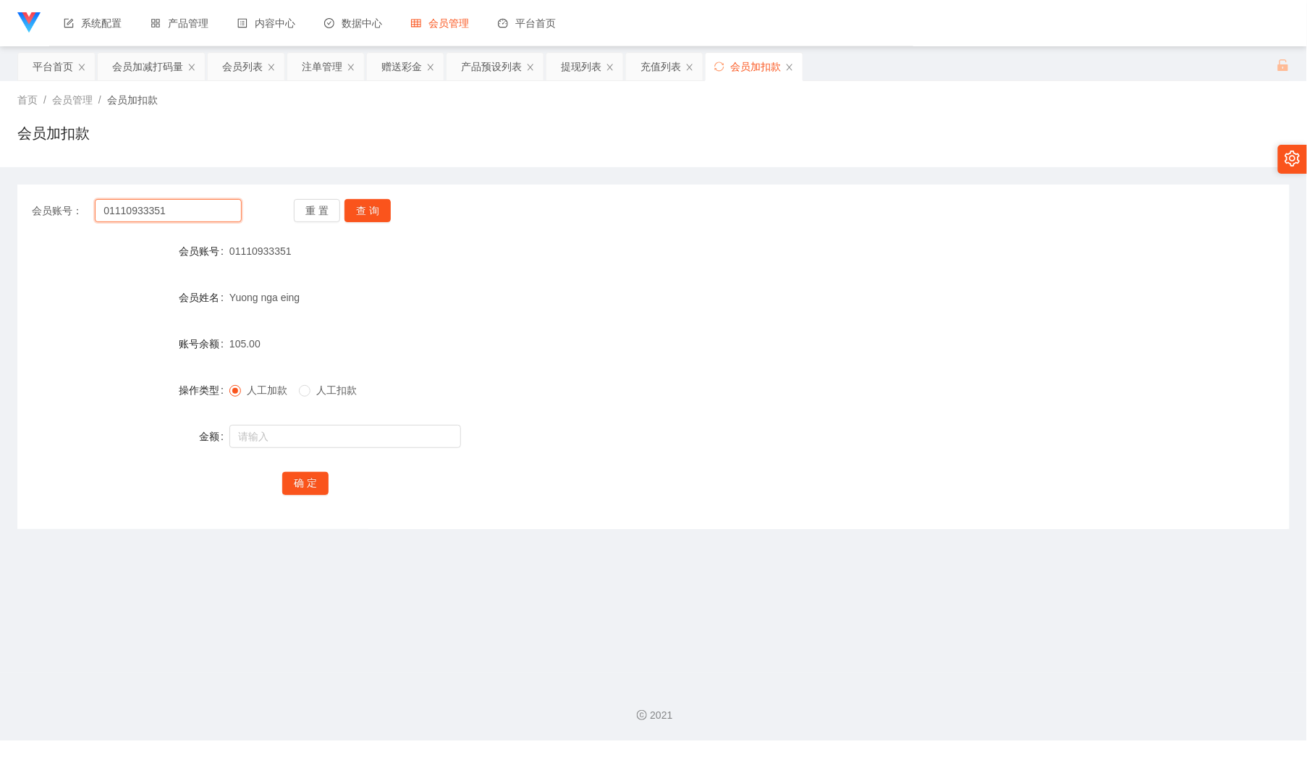
click at [206, 206] on input "01110933351" at bounding box center [168, 210] width 146 height 23
drag, startPoint x: 247, startPoint y: 65, endPoint x: 244, endPoint y: 114, distance: 48.6
click at [247, 65] on div "会员列表" at bounding box center [242, 66] width 41 height 27
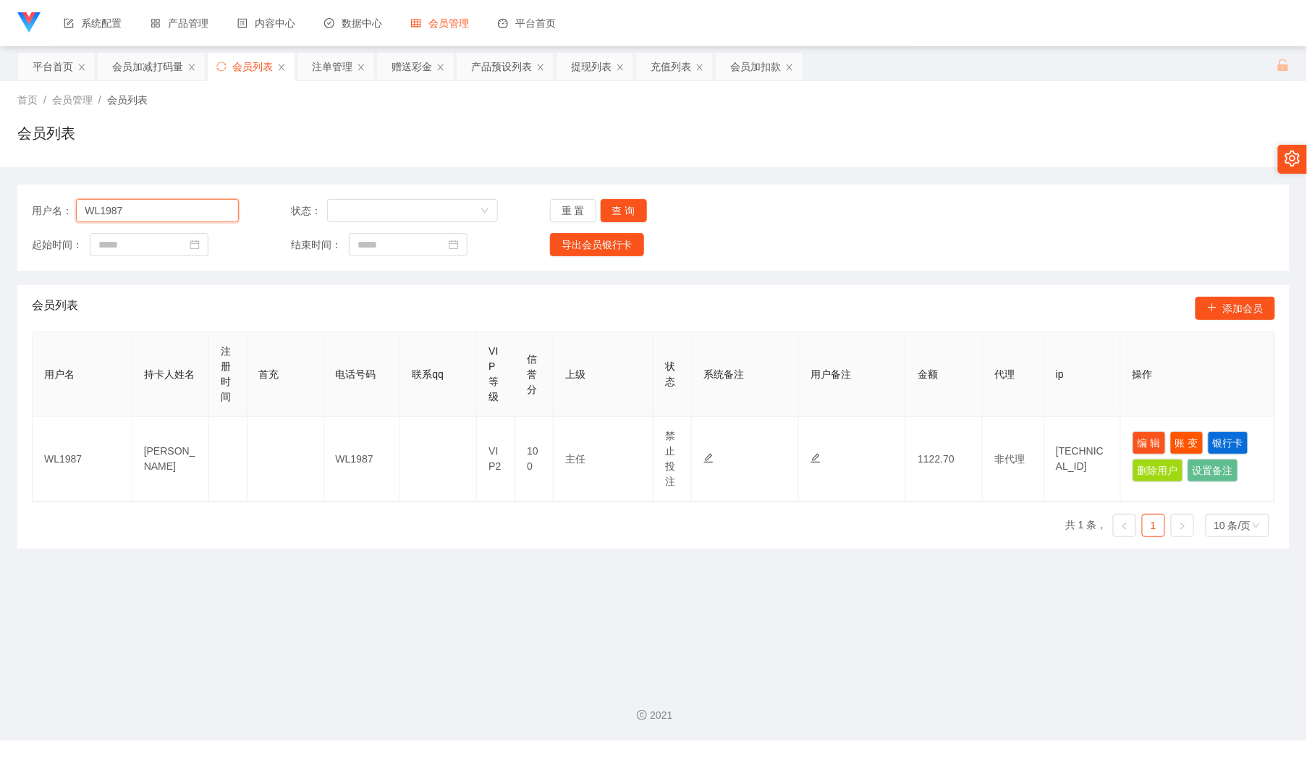
click at [197, 206] on input "WL1987" at bounding box center [157, 210] width 163 height 23
paste input "0124693633"
type input "0124693633"
click at [617, 209] on button "查 询" at bounding box center [624, 210] width 46 height 23
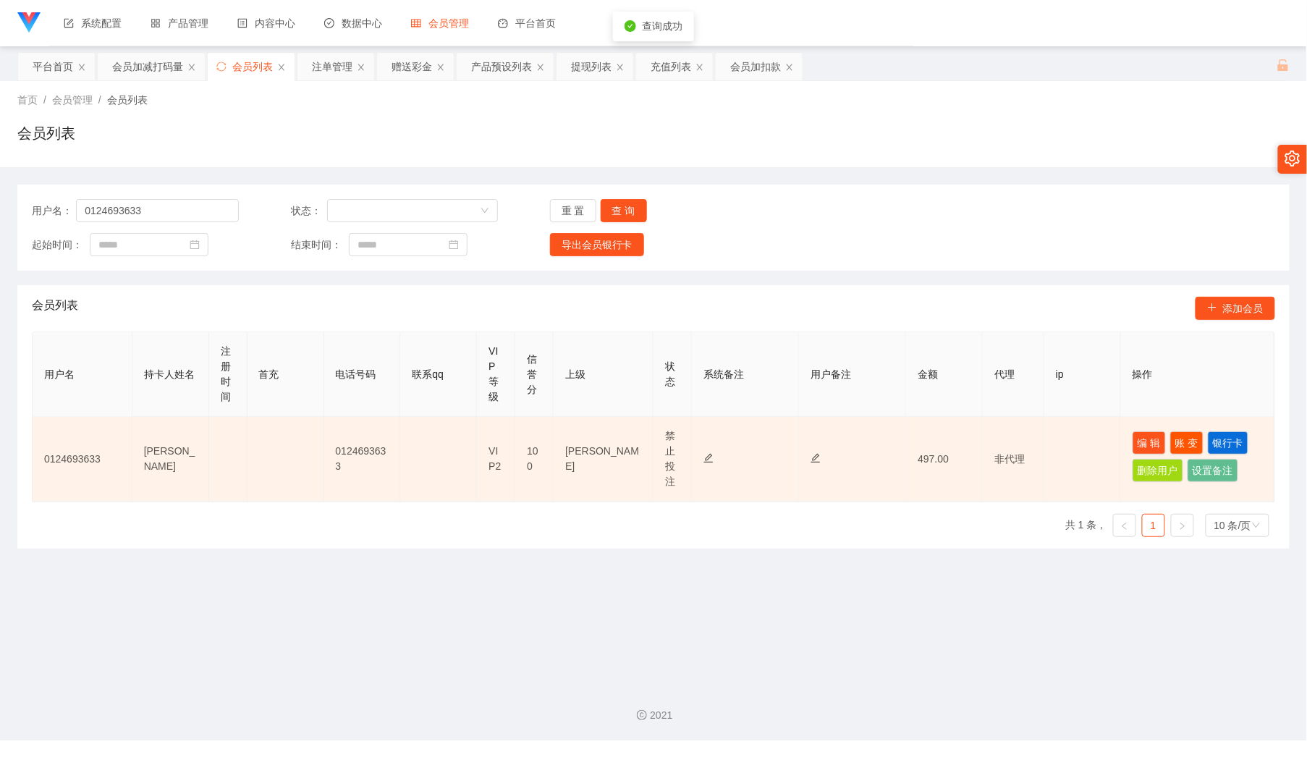
click at [1133, 428] on td "编 辑 账 变 银行卡 删除用户 设置备注" at bounding box center [1197, 459] width 153 height 85
click at [1133, 449] on button "编 辑" at bounding box center [1149, 442] width 33 height 23
type input "0124693633"
type input "[PERSON_NAME]"
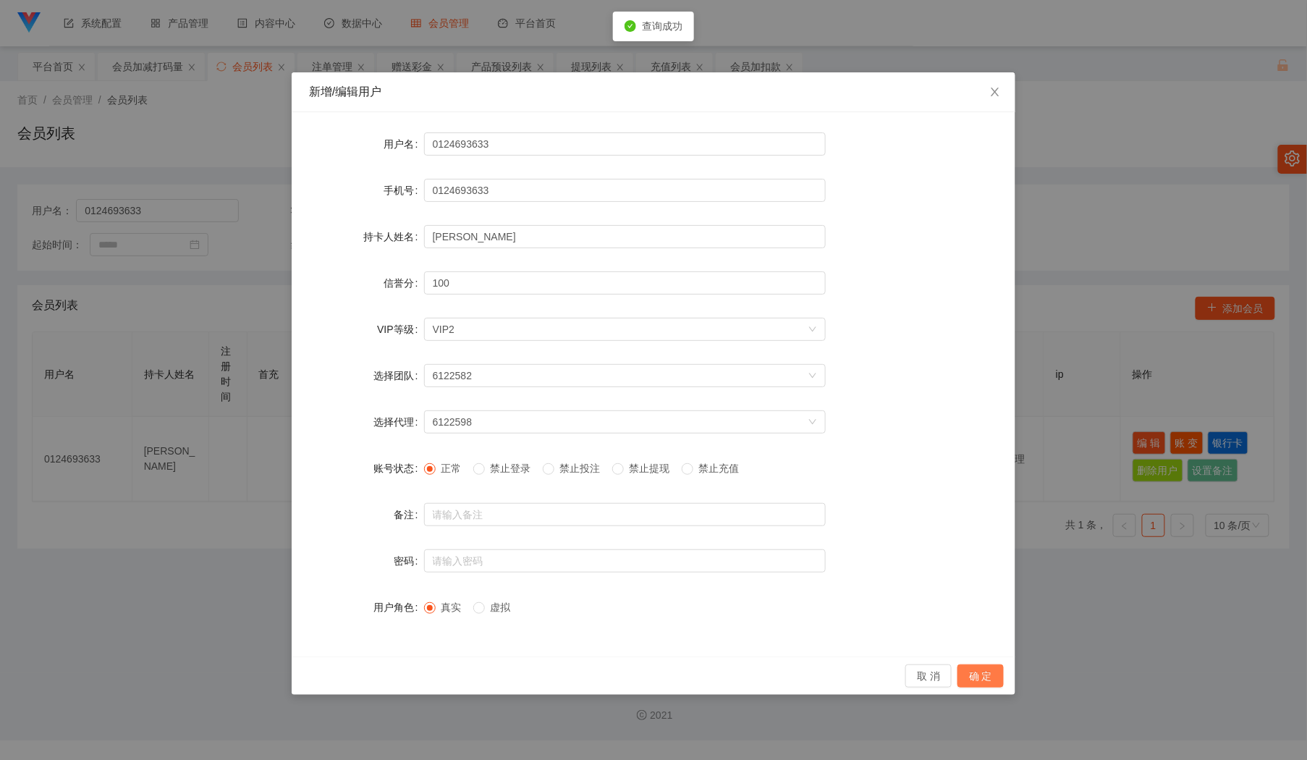
drag, startPoint x: 987, startPoint y: 680, endPoint x: 986, endPoint y: 649, distance: 31.2
click at [987, 676] on button "确 定" at bounding box center [980, 675] width 46 height 23
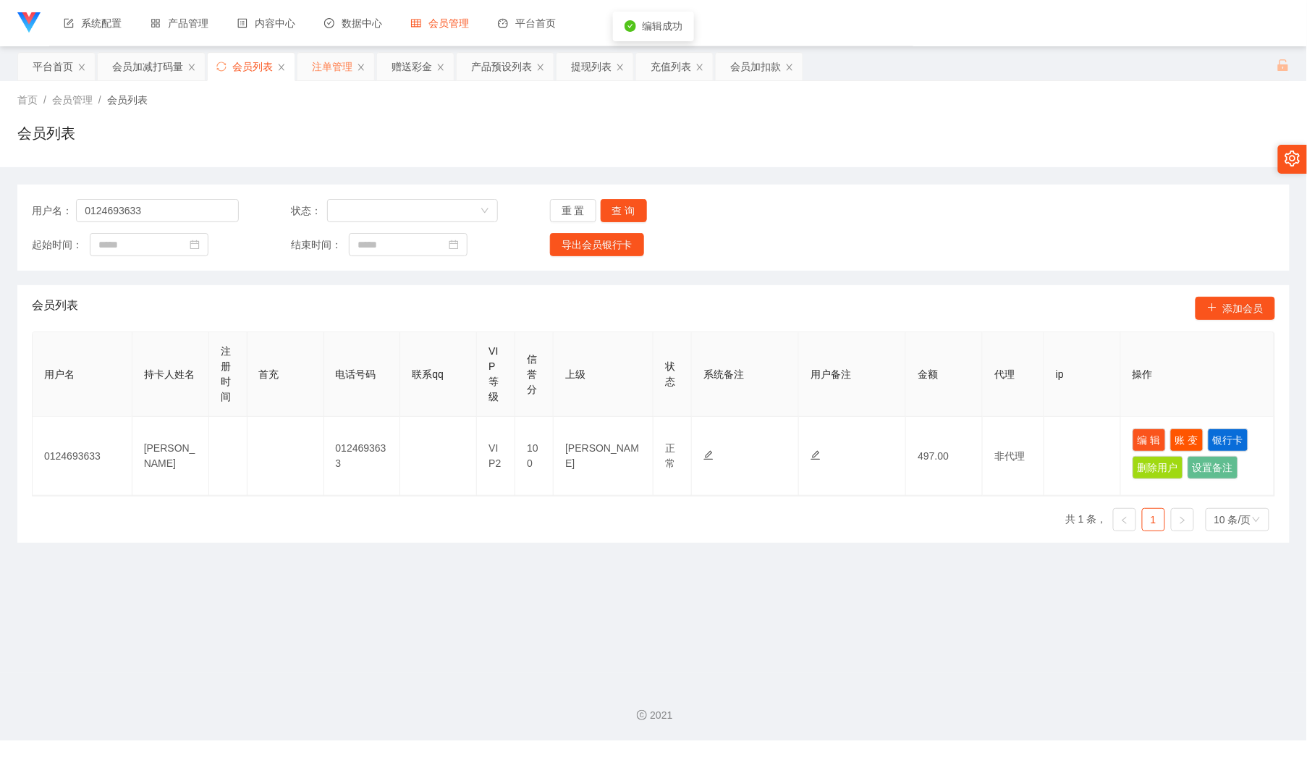
click at [321, 73] on div "注单管理" at bounding box center [332, 66] width 41 height 27
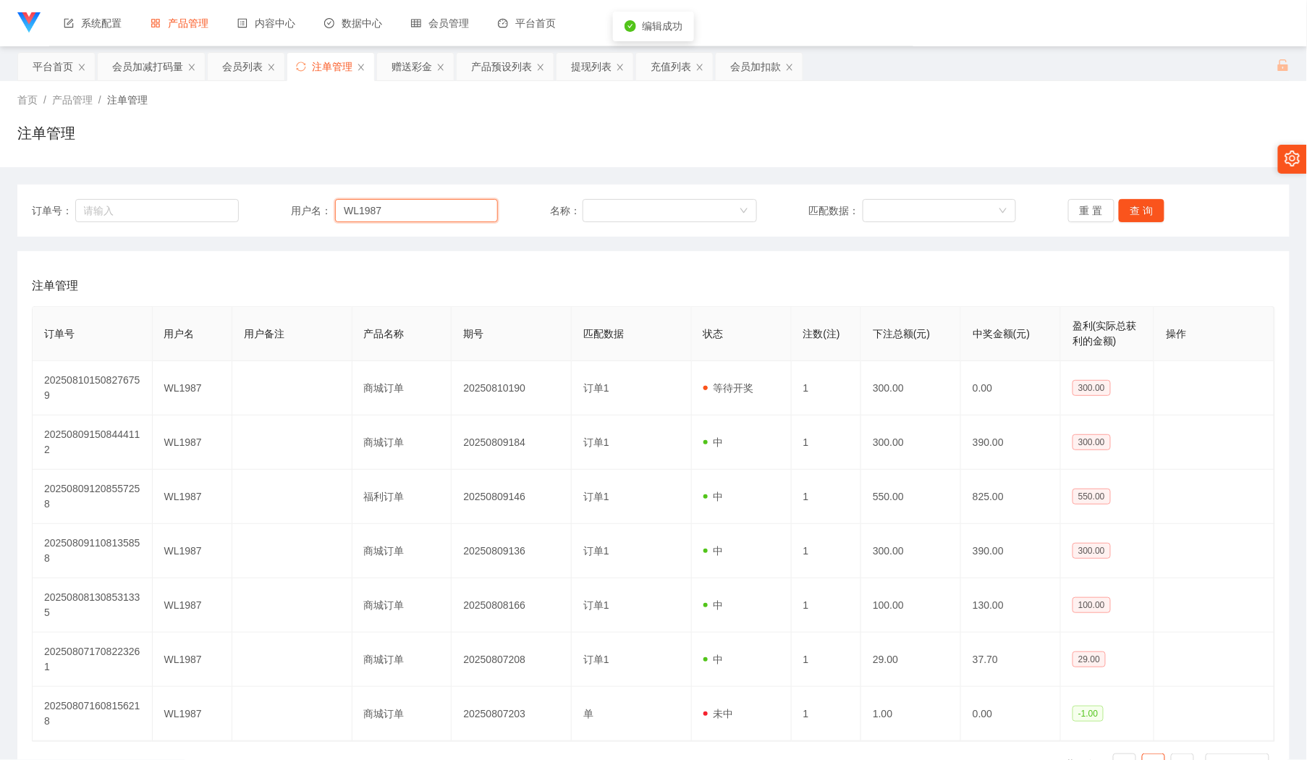
click at [452, 212] on input "WL1987" at bounding box center [416, 210] width 163 height 23
paste input "0124693633"
type input "0124693633"
drag, startPoint x: 1146, startPoint y: 201, endPoint x: 1071, endPoint y: 188, distance: 76.4
click at [1145, 201] on button "查 询" at bounding box center [1142, 210] width 46 height 23
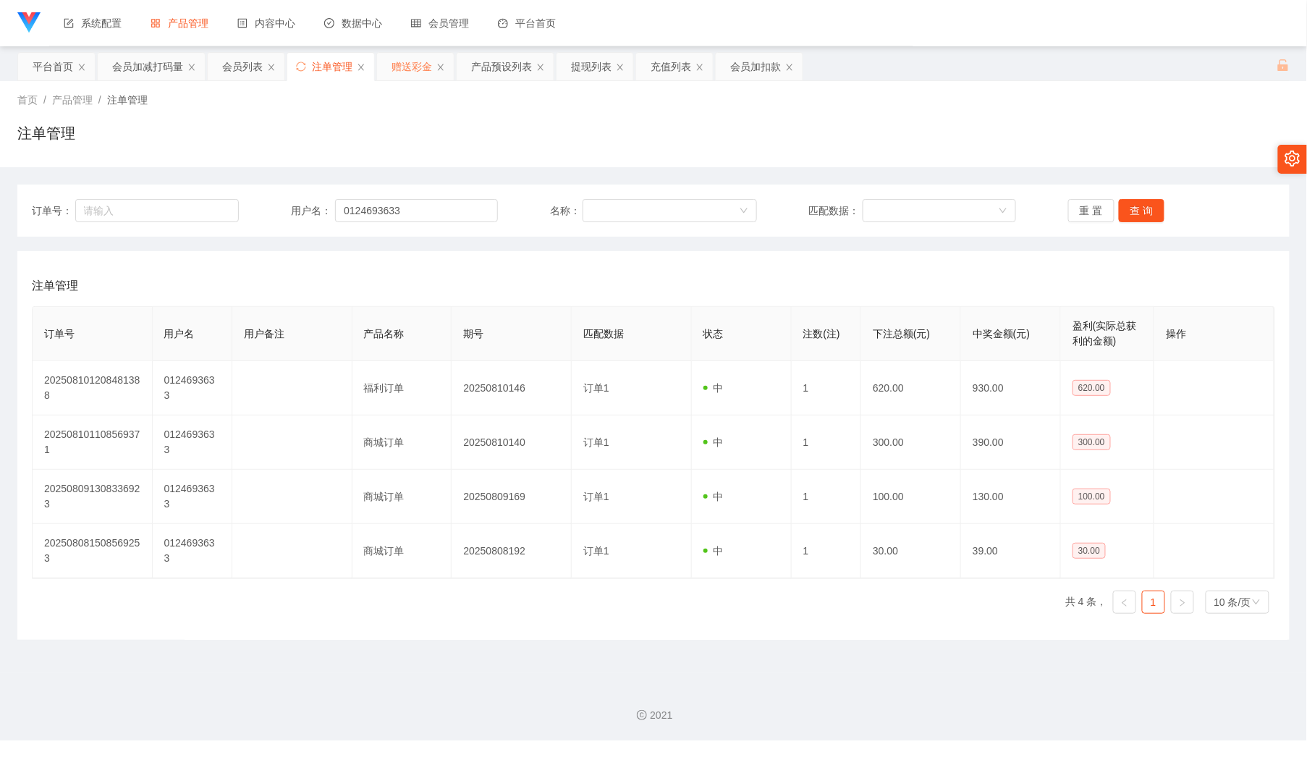
click at [411, 71] on div "赠送彩金" at bounding box center [411, 66] width 41 height 27
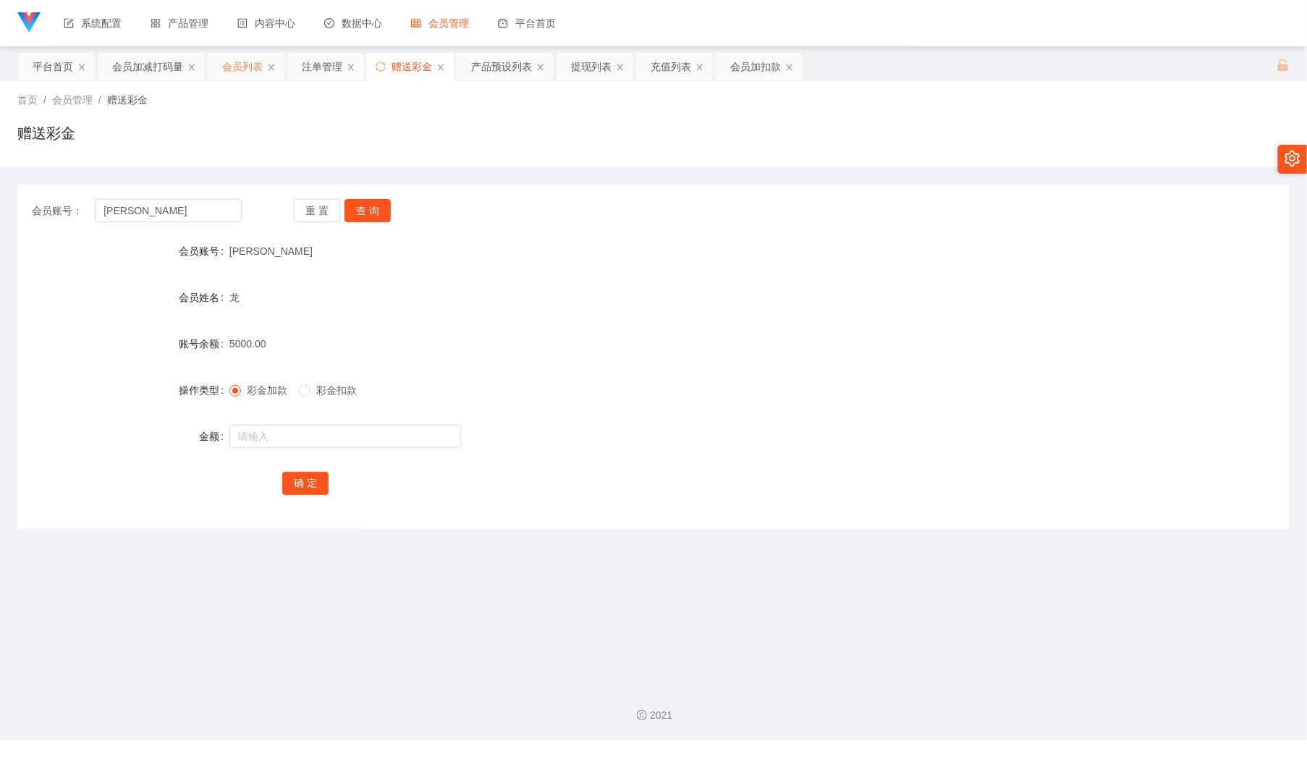
click at [237, 67] on div "会员列表" at bounding box center [242, 66] width 41 height 27
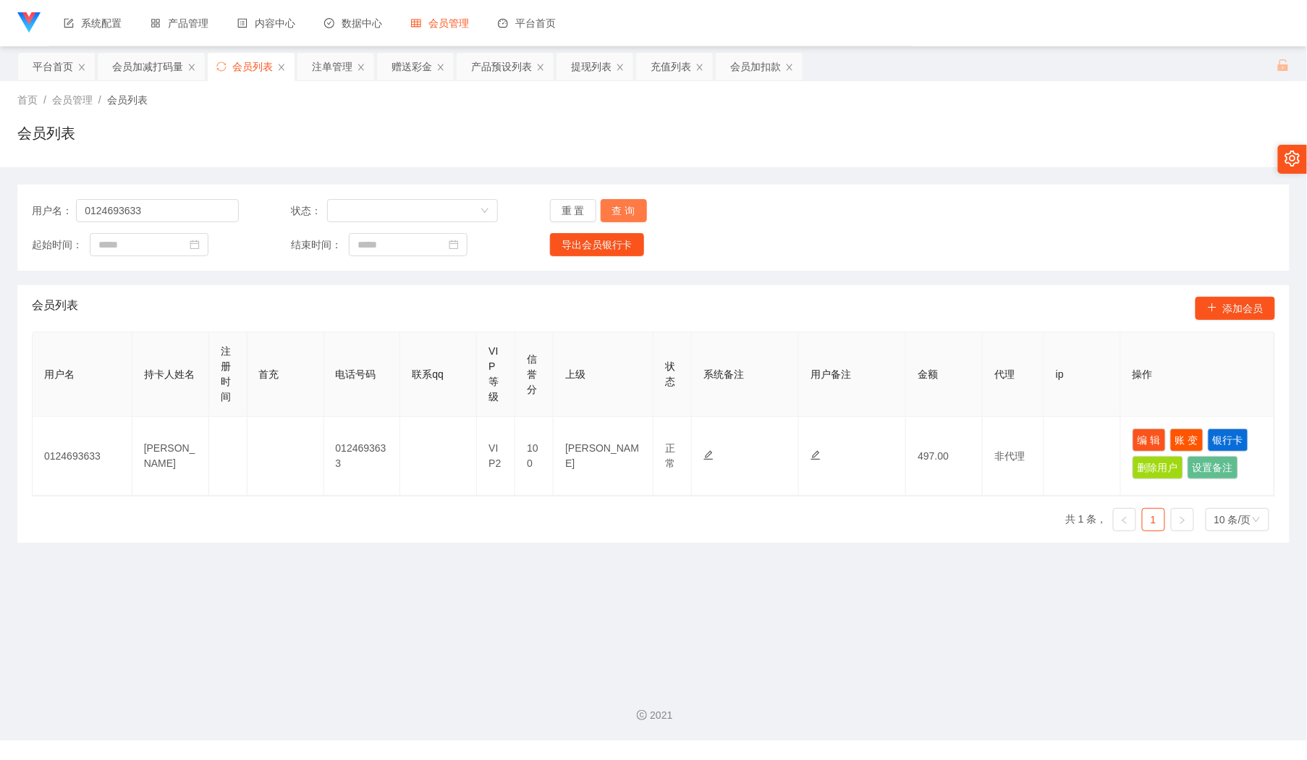
click at [614, 204] on button "查 询" at bounding box center [624, 210] width 46 height 23
click at [614, 203] on button "查 询" at bounding box center [624, 210] width 46 height 23
click at [1040, 250] on div "起始时间： 结束时间： 导出会员银行卡" at bounding box center [653, 244] width 1243 height 23
click at [634, 203] on button "查 询" at bounding box center [624, 210] width 46 height 23
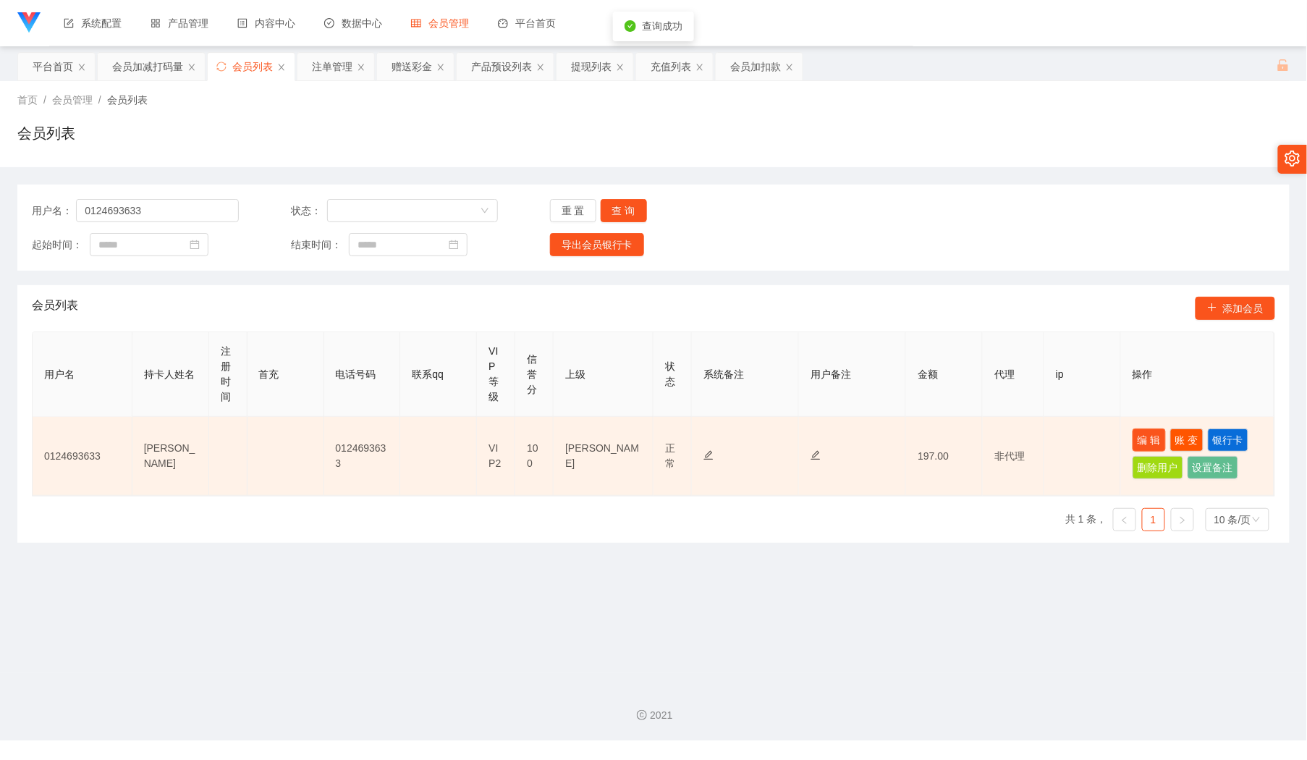
click at [1139, 434] on button "编 辑" at bounding box center [1149, 439] width 33 height 23
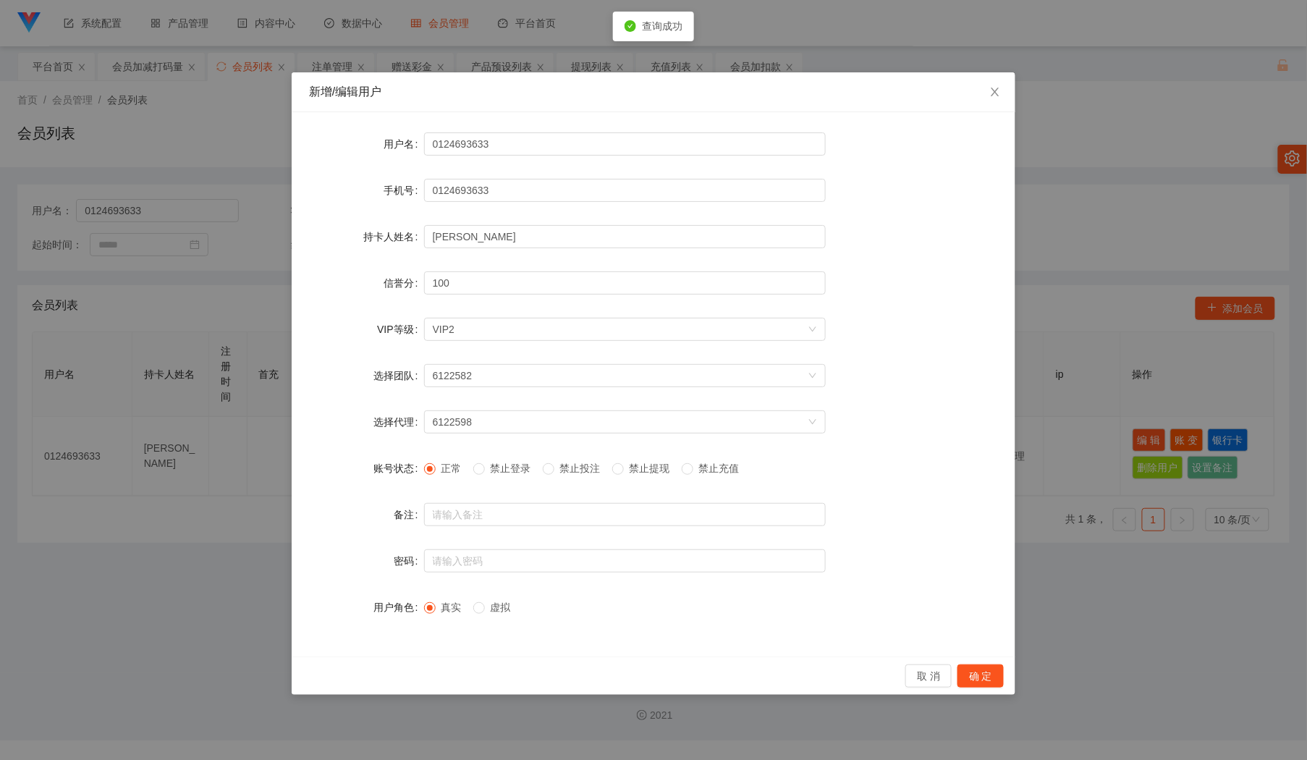
click at [575, 461] on label "禁止投注" at bounding box center [575, 468] width 64 height 15
click at [980, 669] on button "确 定" at bounding box center [980, 675] width 46 height 23
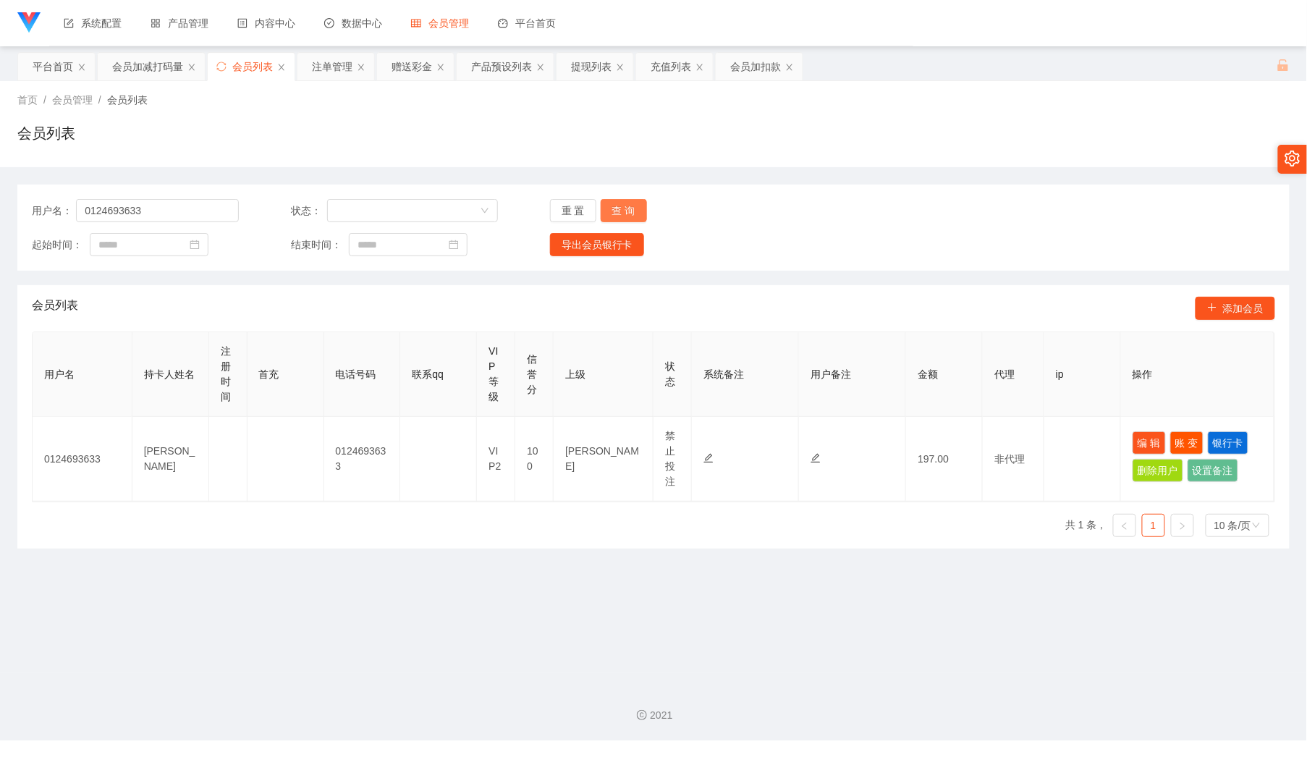
click at [620, 201] on button "查 询" at bounding box center [624, 210] width 46 height 23
drag, startPoint x: 1072, startPoint y: 614, endPoint x: 1013, endPoint y: 624, distance: 60.2
click at [1072, 614] on main "关闭左侧 关闭右侧 关闭其它 刷新页面 平台首页 会员加减打码量 会员列表 注单管理 赠送彩金 产品预设列表 提现列表 充值列表 会员加扣款 首页 / 会员管…" at bounding box center [653, 359] width 1307 height 627
click at [741, 62] on div "会员加扣款" at bounding box center [755, 66] width 51 height 27
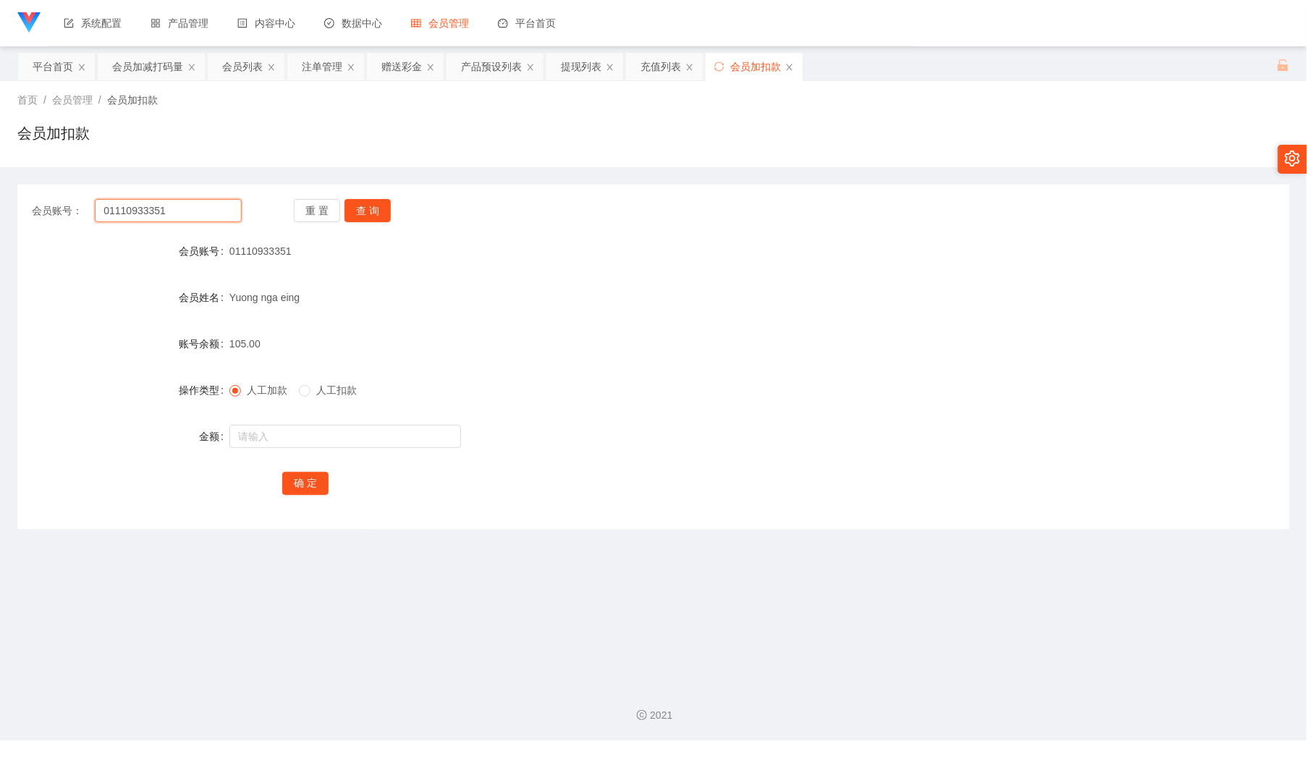
click at [214, 219] on input "01110933351" at bounding box center [168, 210] width 146 height 23
paste input "24693633"
type input "0124693633"
drag, startPoint x: 359, startPoint y: 213, endPoint x: 356, endPoint y: 259, distance: 46.4
click at [359, 213] on button "查 询" at bounding box center [367, 210] width 46 height 23
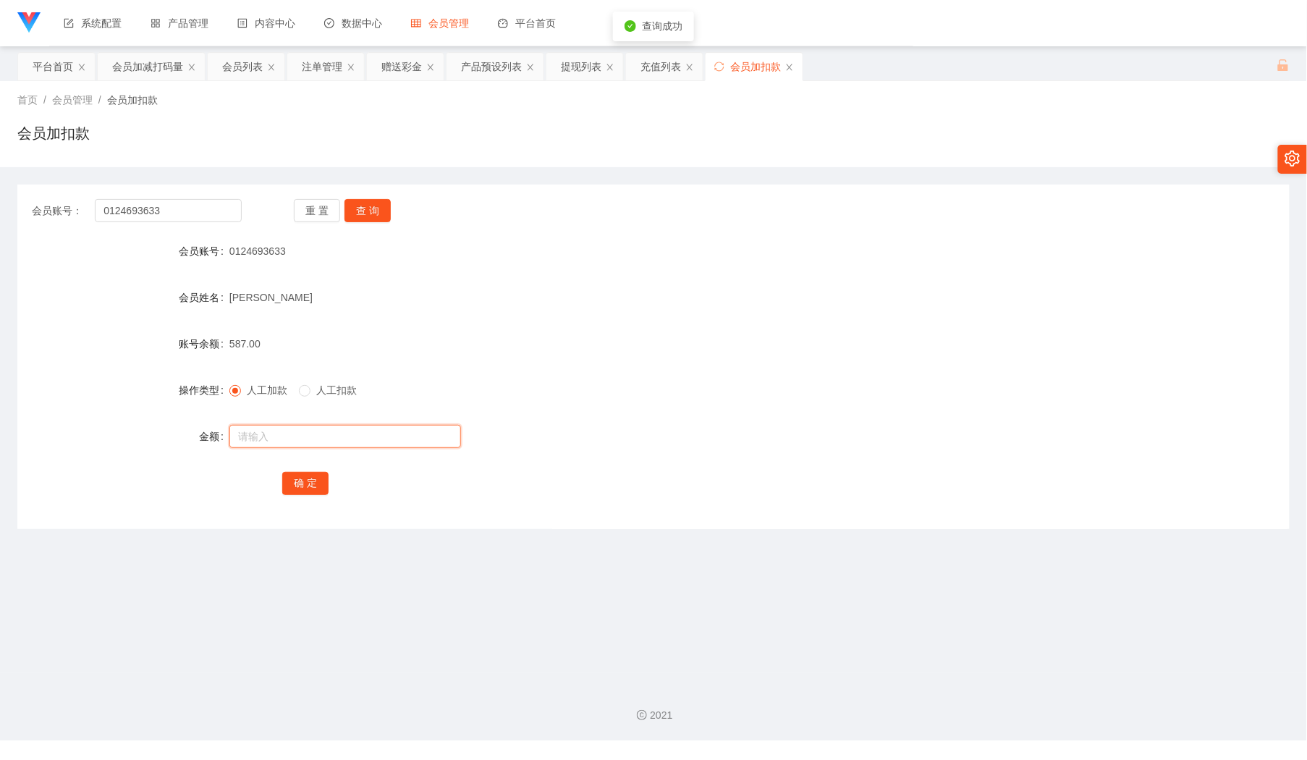
click at [291, 441] on input "text" at bounding box center [345, 436] width 232 height 23
type input "300"
drag, startPoint x: 316, startPoint y: 484, endPoint x: 331, endPoint y: 473, distance: 18.5
click at [317, 481] on button "确 定" at bounding box center [305, 483] width 46 height 23
click at [317, 55] on div "注单管理" at bounding box center [322, 66] width 41 height 27
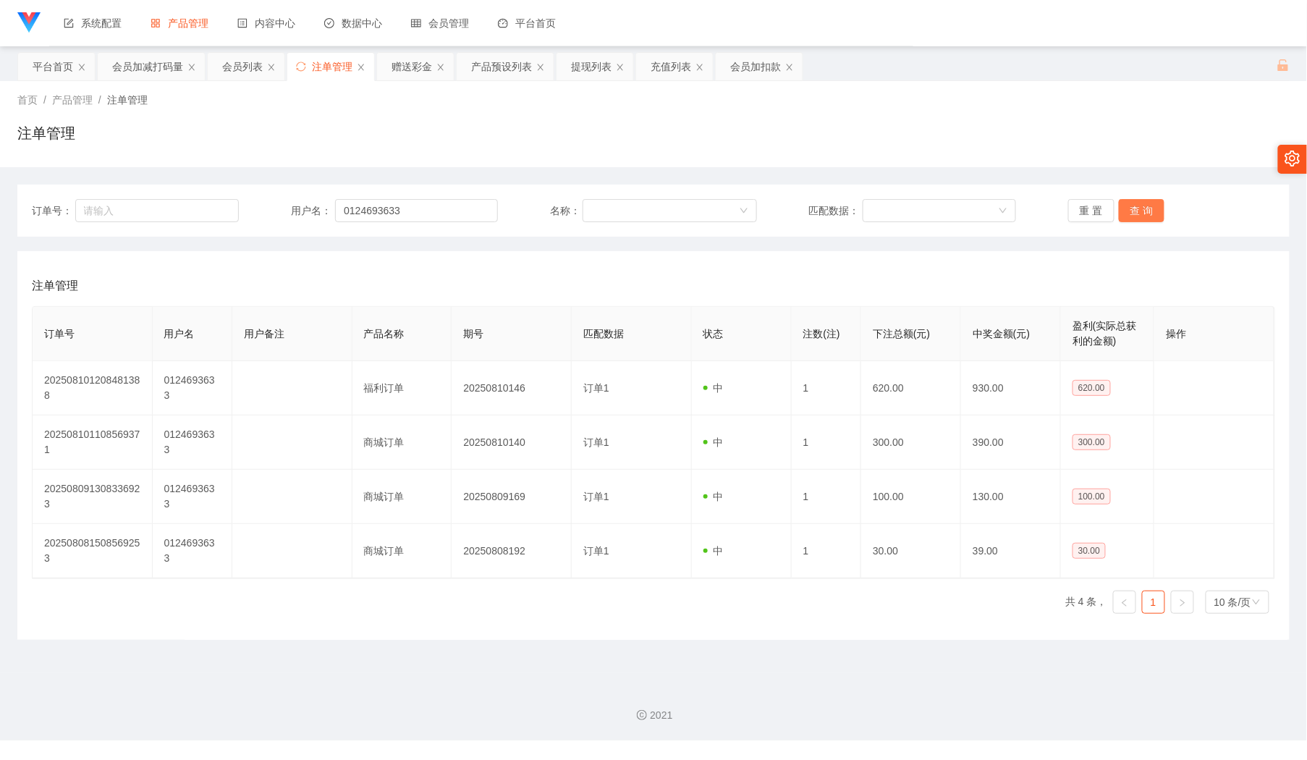
click at [1139, 219] on button "查 询" at bounding box center [1142, 210] width 46 height 23
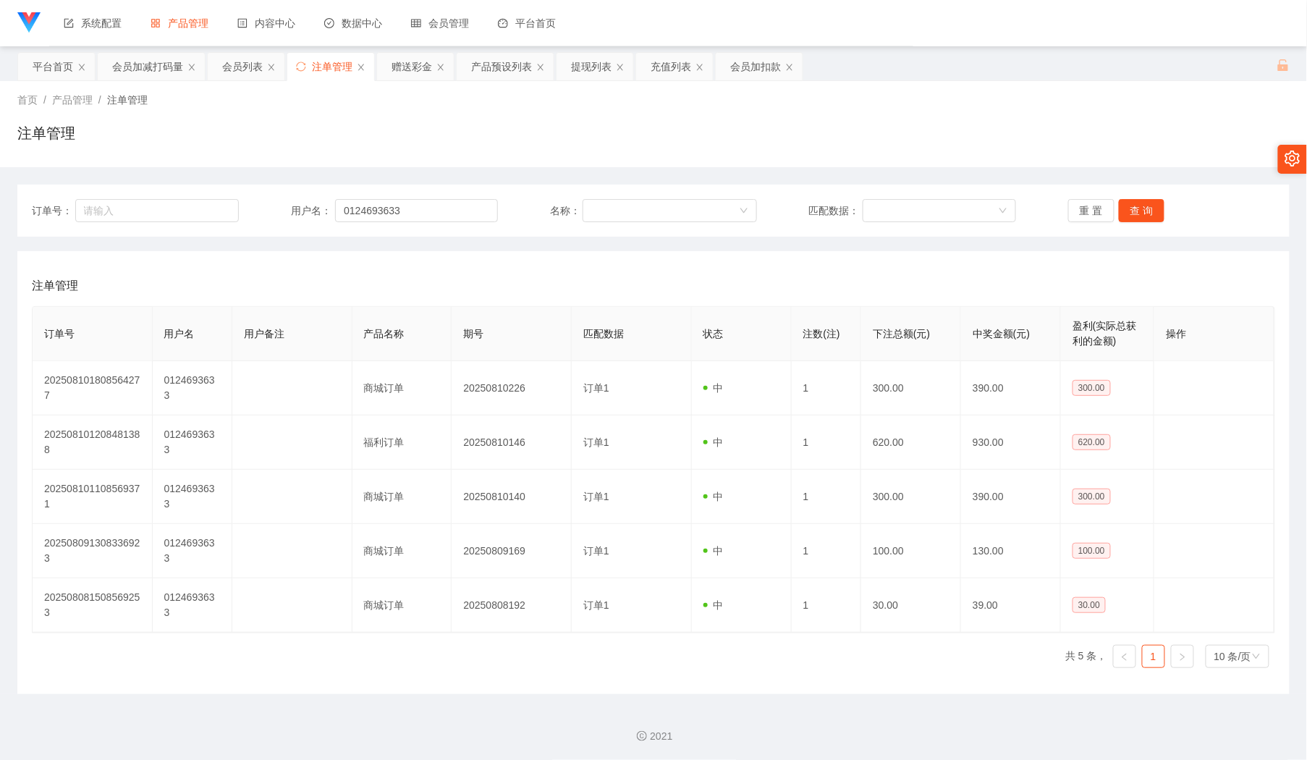
click at [241, 51] on main "关闭左侧 关闭右侧 关闭其它 刷新页面 平台首页 会员加减打码量 会员列表 注单管理 赠送彩金 产品预设列表 提现列表 充值列表 会员加扣款 首页 / 产品管…" at bounding box center [653, 370] width 1307 height 648
click at [241, 52] on div "会员列表" at bounding box center [246, 66] width 78 height 29
click at [241, 59] on div "会员列表" at bounding box center [242, 66] width 41 height 27
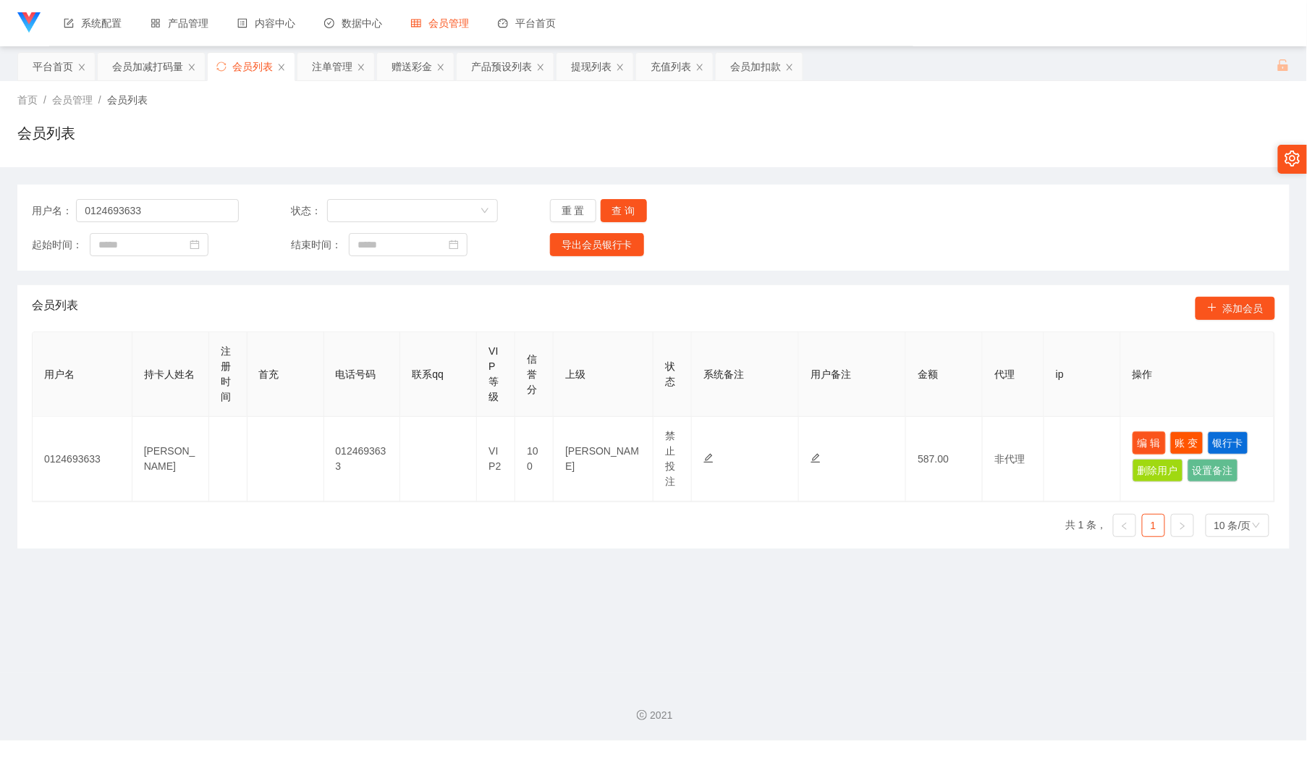
click at [1149, 444] on button "编 辑" at bounding box center [1149, 442] width 33 height 23
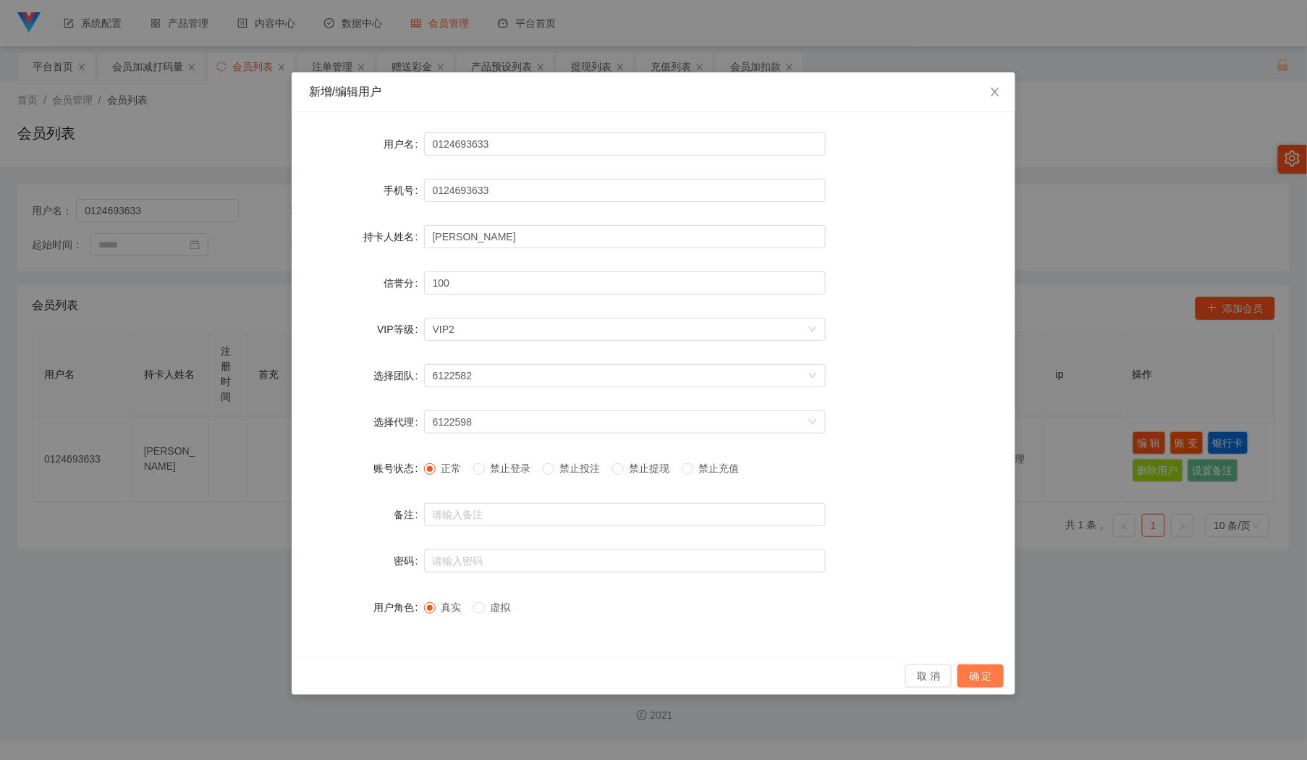
click at [988, 684] on button "确 定" at bounding box center [980, 675] width 46 height 23
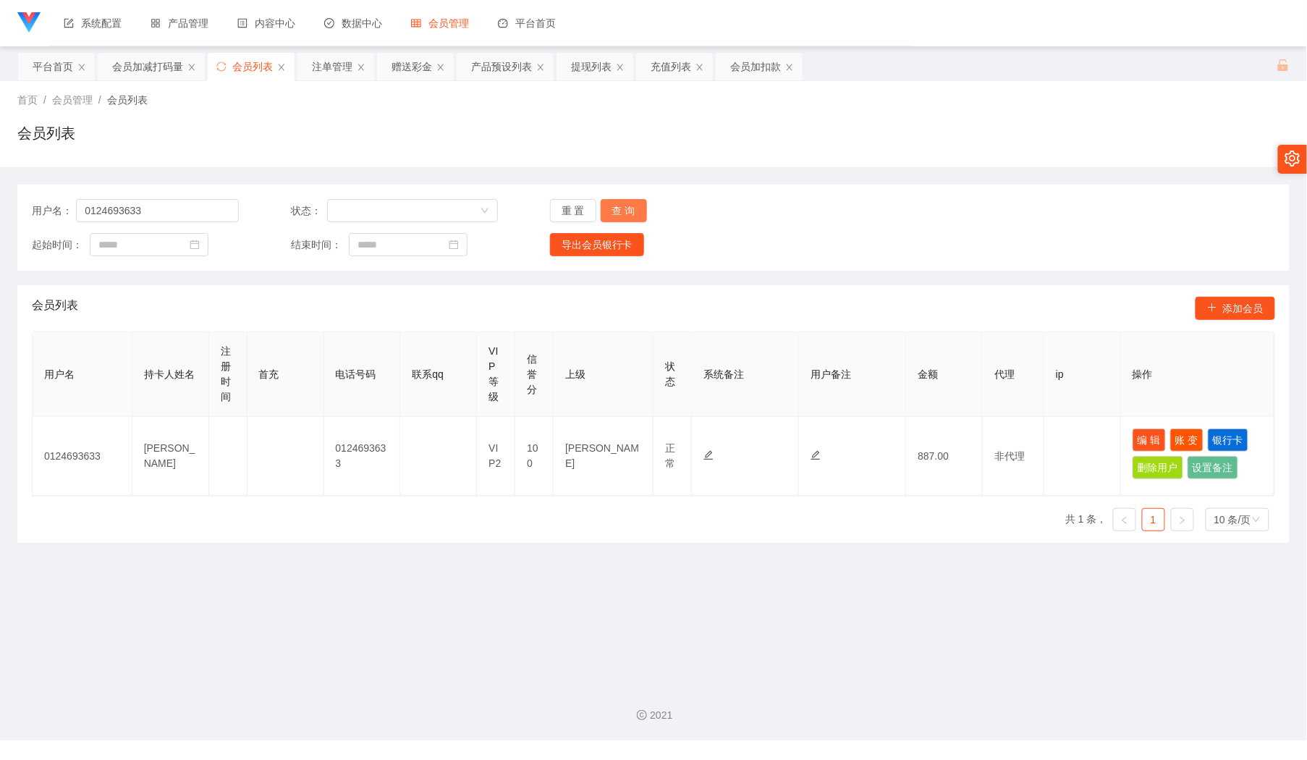
click at [612, 204] on button "查 询" at bounding box center [624, 210] width 46 height 23
drag, startPoint x: 1132, startPoint y: 441, endPoint x: 918, endPoint y: 450, distance: 214.4
click at [1133, 441] on button "编 辑" at bounding box center [1149, 439] width 33 height 23
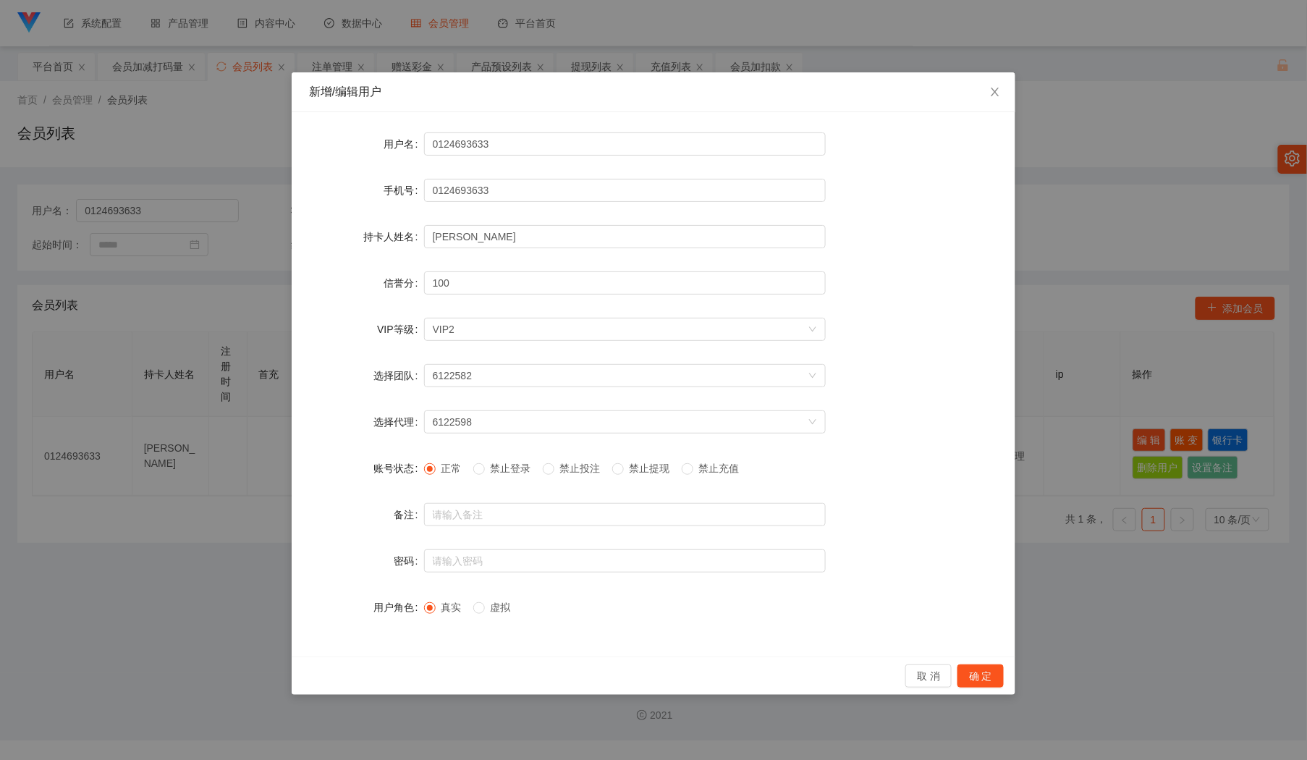
click at [568, 470] on span "禁止投注" at bounding box center [580, 468] width 52 height 12
click at [982, 664] on div "取 消 确 定" at bounding box center [654, 675] width 724 height 38
click at [988, 678] on button "确 定" at bounding box center [980, 675] width 46 height 23
